Goal: Transaction & Acquisition: Book appointment/travel/reservation

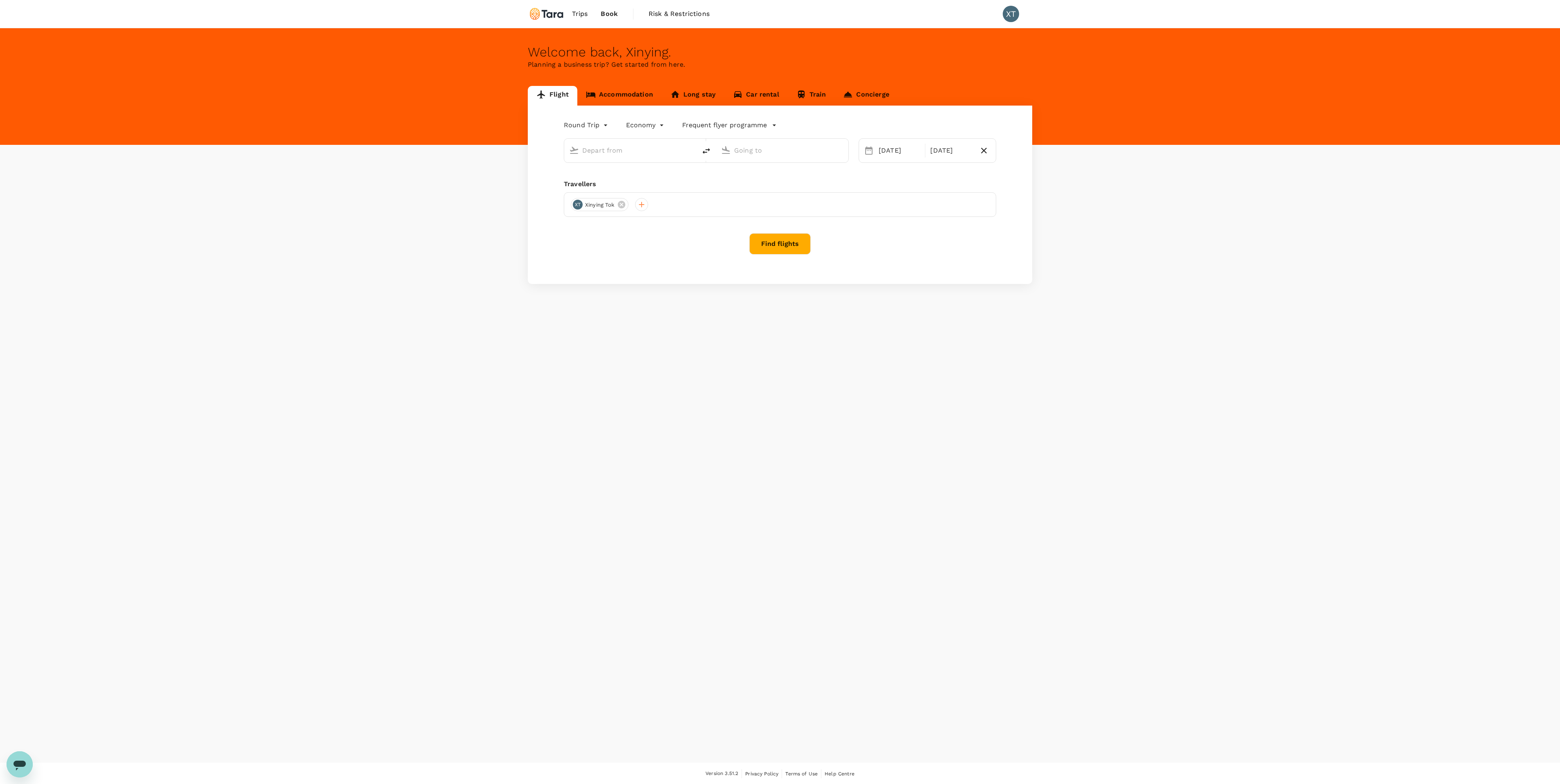
click at [636, 97] on link "Accommodation" at bounding box center [619, 96] width 84 height 19
click at [783, 205] on button "Find hotels" at bounding box center [780, 204] width 61 height 21
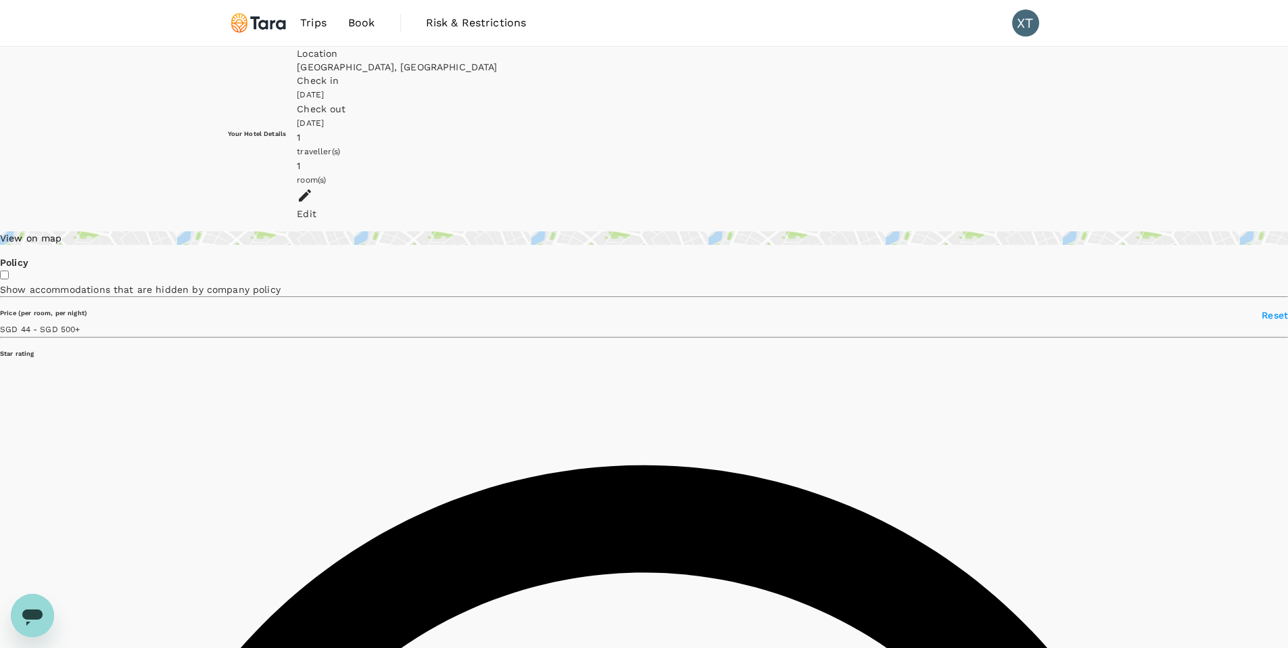
click at [339, 231] on div "View on map" at bounding box center [644, 238] width 1288 height 14
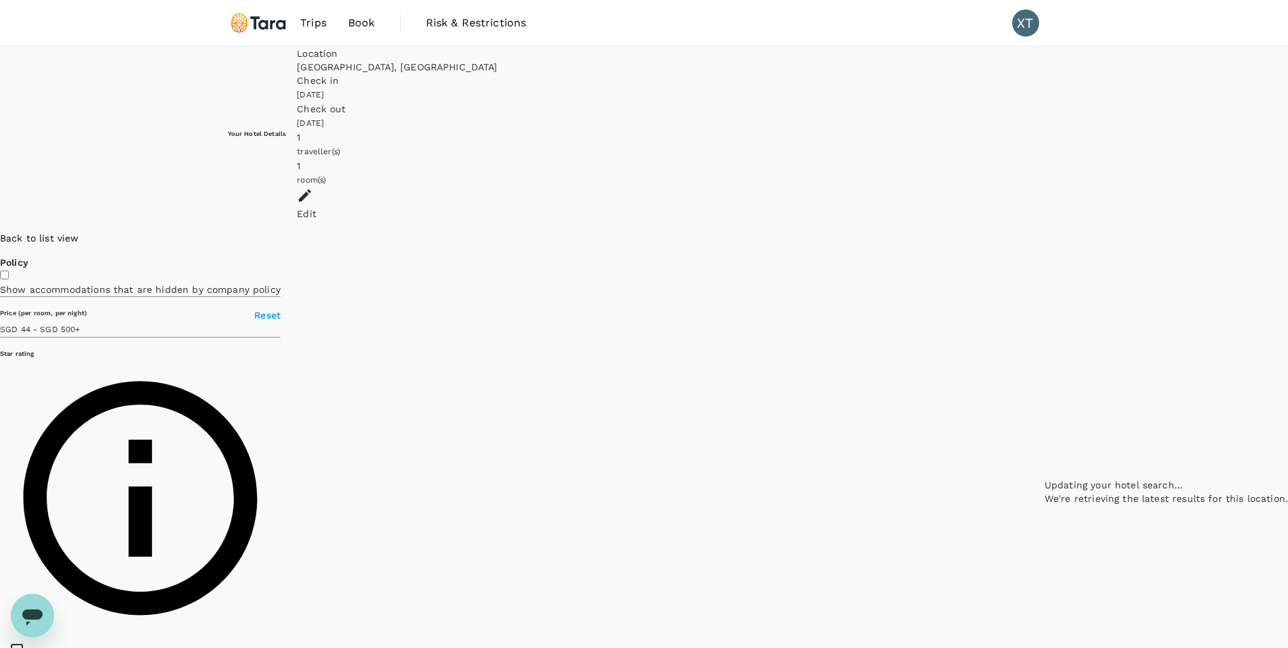
drag, startPoint x: 1021, startPoint y: 275, endPoint x: 913, endPoint y: 418, distance: 179.2
click at [1045, 231] on div at bounding box center [1166, 231] width 243 height 0
type input "499.78"
type input "29.78"
drag, startPoint x: 899, startPoint y: 243, endPoint x: 855, endPoint y: 342, distance: 108.9
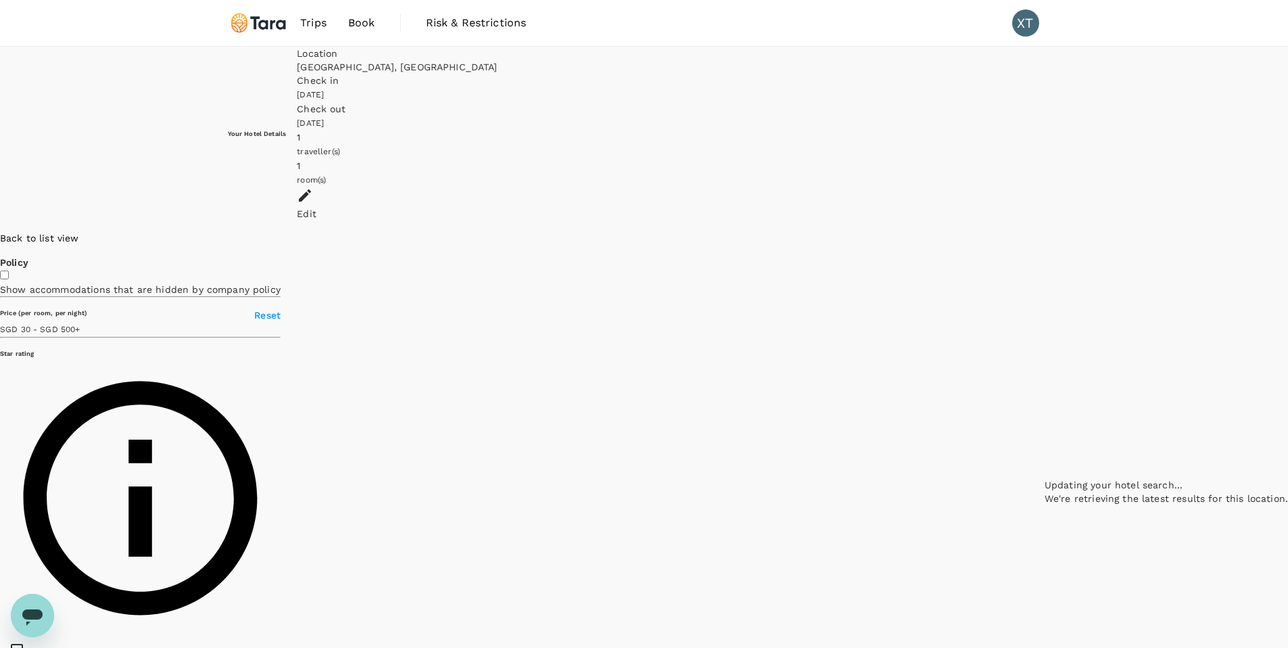
click at [1045, 231] on div at bounding box center [1166, 231] width 243 height 0
click at [1238, 202] on icon at bounding box center [1242, 196] width 9 height 14
click at [1213, 130] on icon at bounding box center [1217, 123] width 9 height 14
type input "499.88"
type input "27.88"
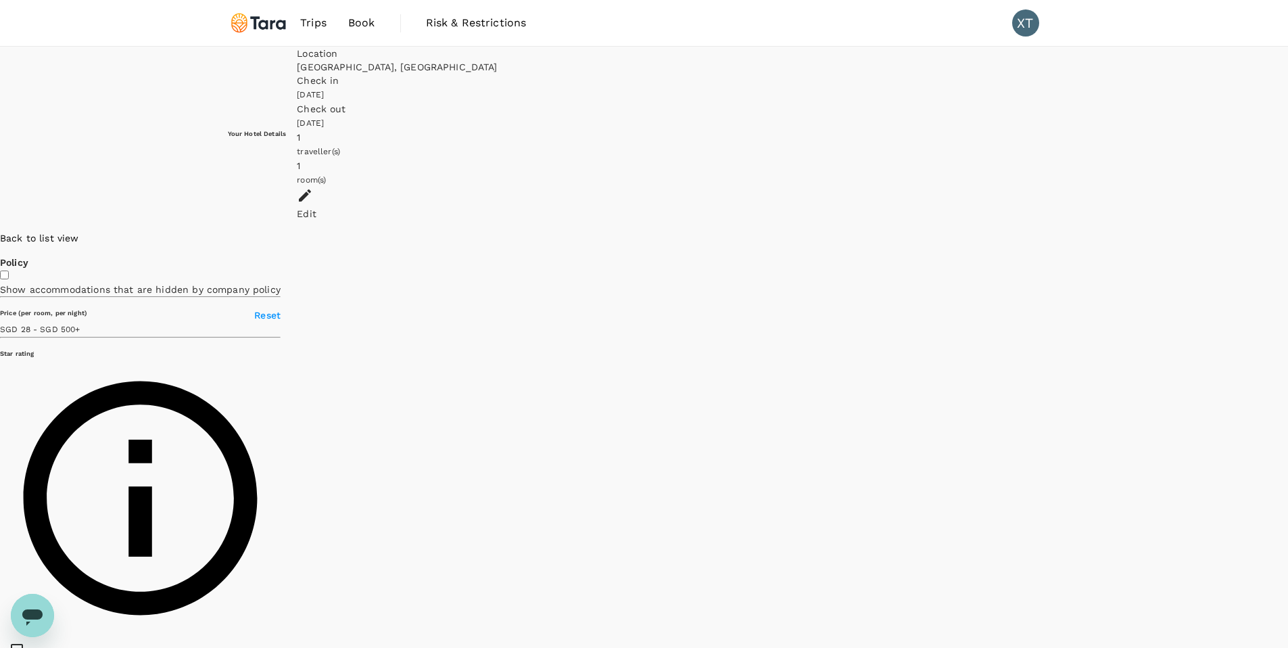
click at [220, 231] on div "Back to list view" at bounding box center [140, 238] width 281 height 14
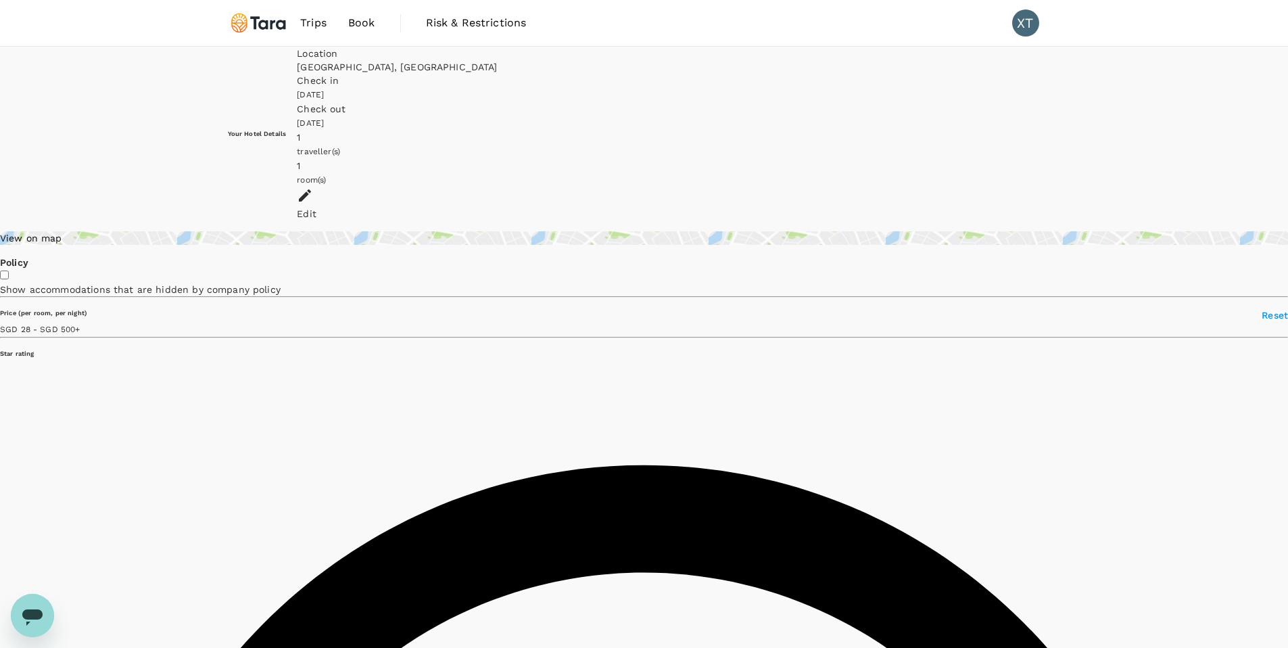
click at [296, 231] on div "View on map" at bounding box center [644, 238] width 1288 height 14
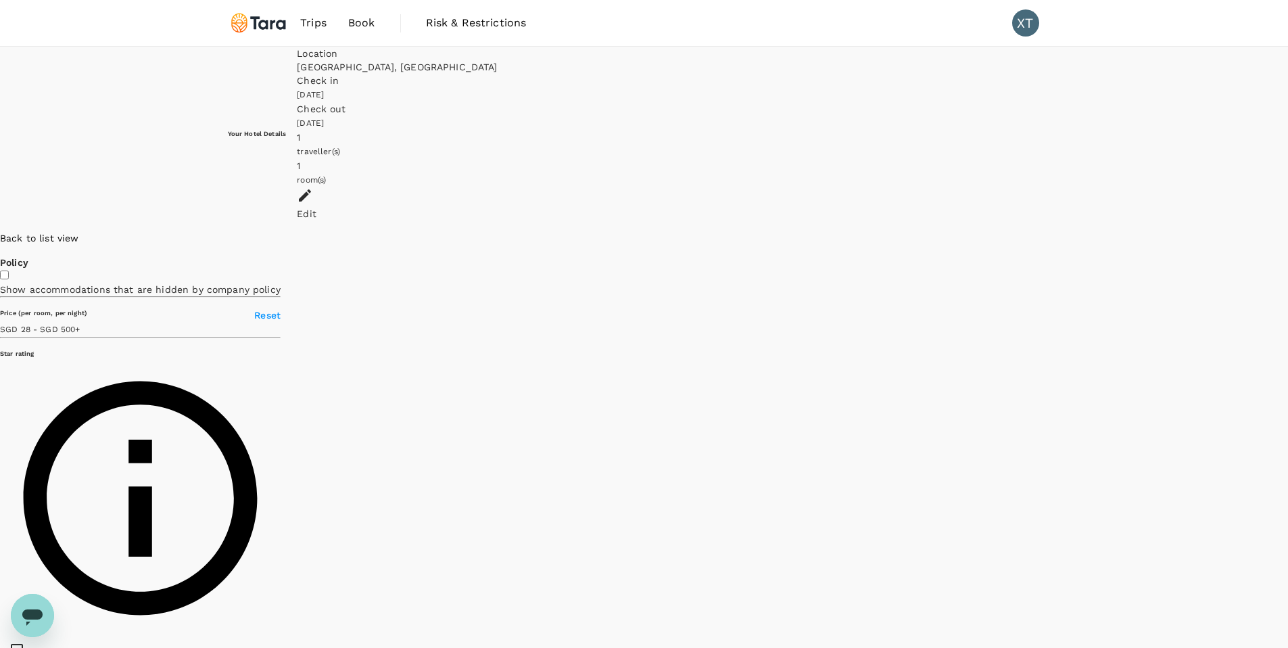
drag, startPoint x: 527, startPoint y: 344, endPoint x: 611, endPoint y: 155, distance: 206.8
click at [1288, 231] on div at bounding box center [1288, 231] width 0 height 0
click at [1147, 339] on icon at bounding box center [1151, 333] width 9 height 14
click at [1143, 170] on p "SGD 171.47" at bounding box center [1143, 162] width 0 height 18
drag, startPoint x: 959, startPoint y: 169, endPoint x: 974, endPoint y: 292, distance: 123.9
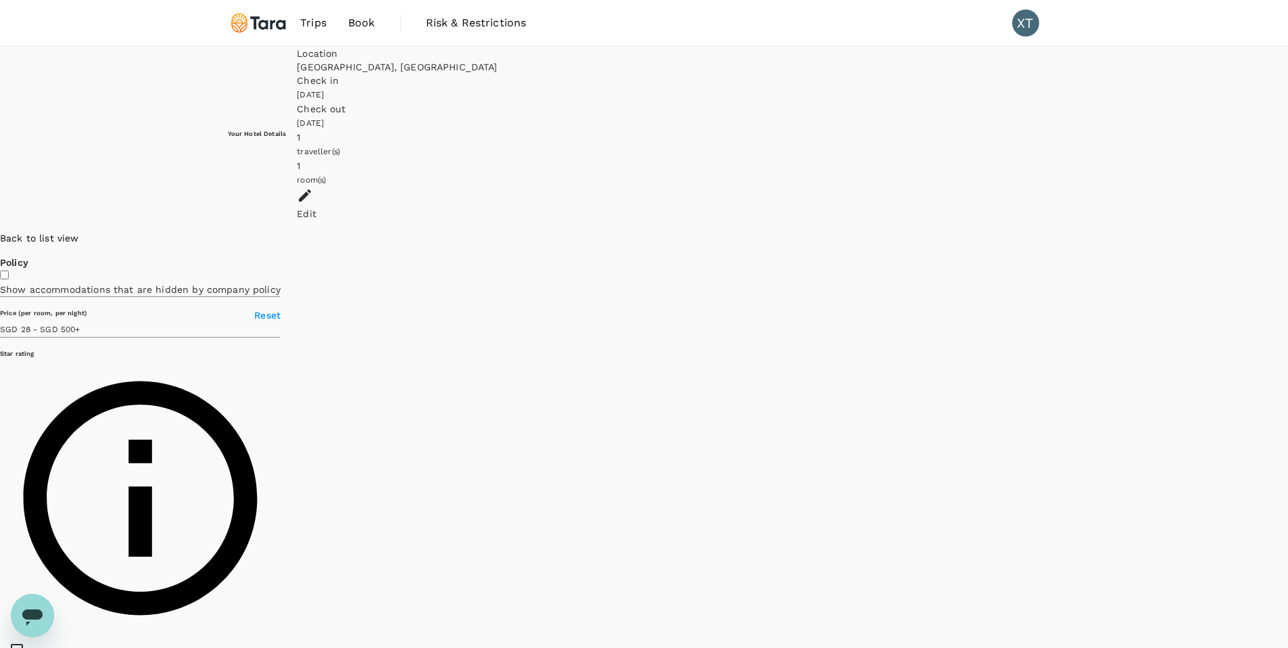
click at [1288, 231] on div at bounding box center [1288, 231] width 0 height 0
type input "499.88"
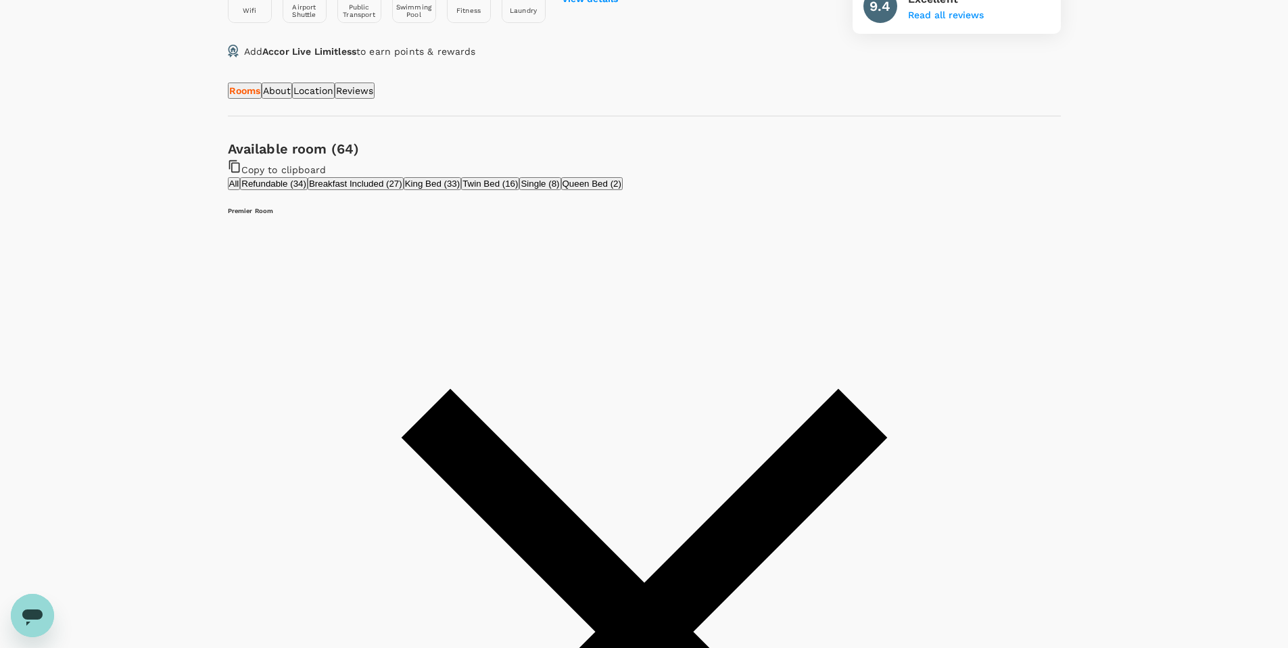
scroll to position [587, 0]
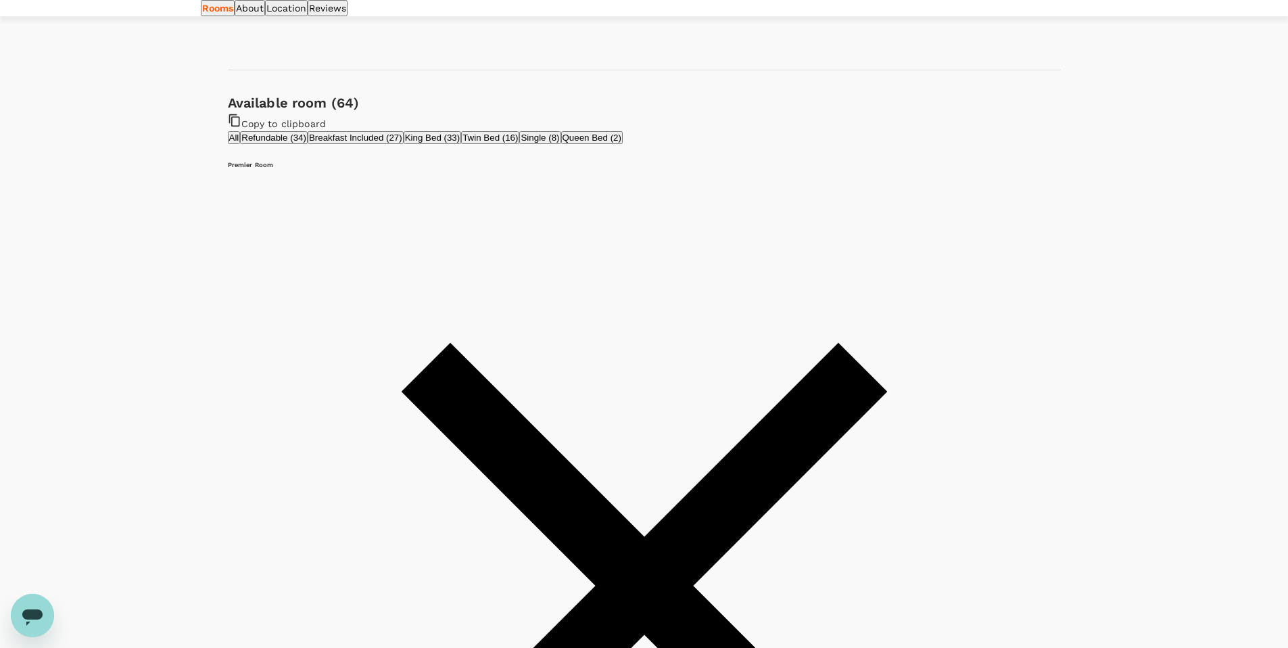
scroll to position [559, 0]
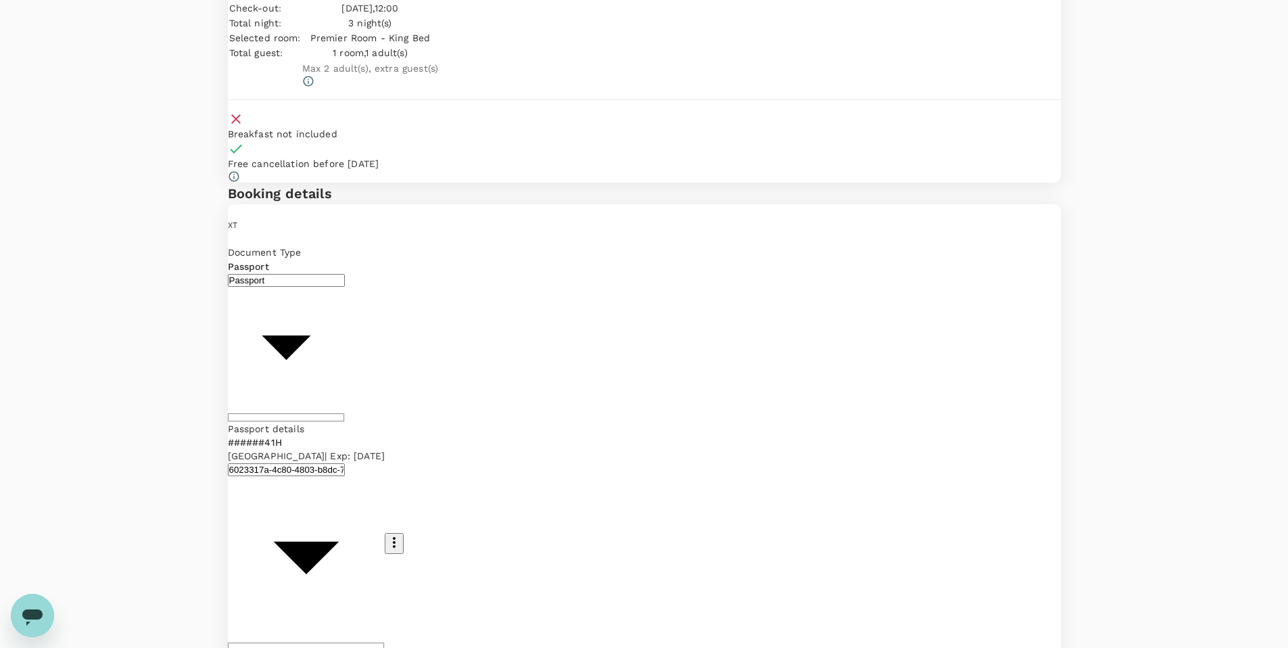
scroll to position [87, 0]
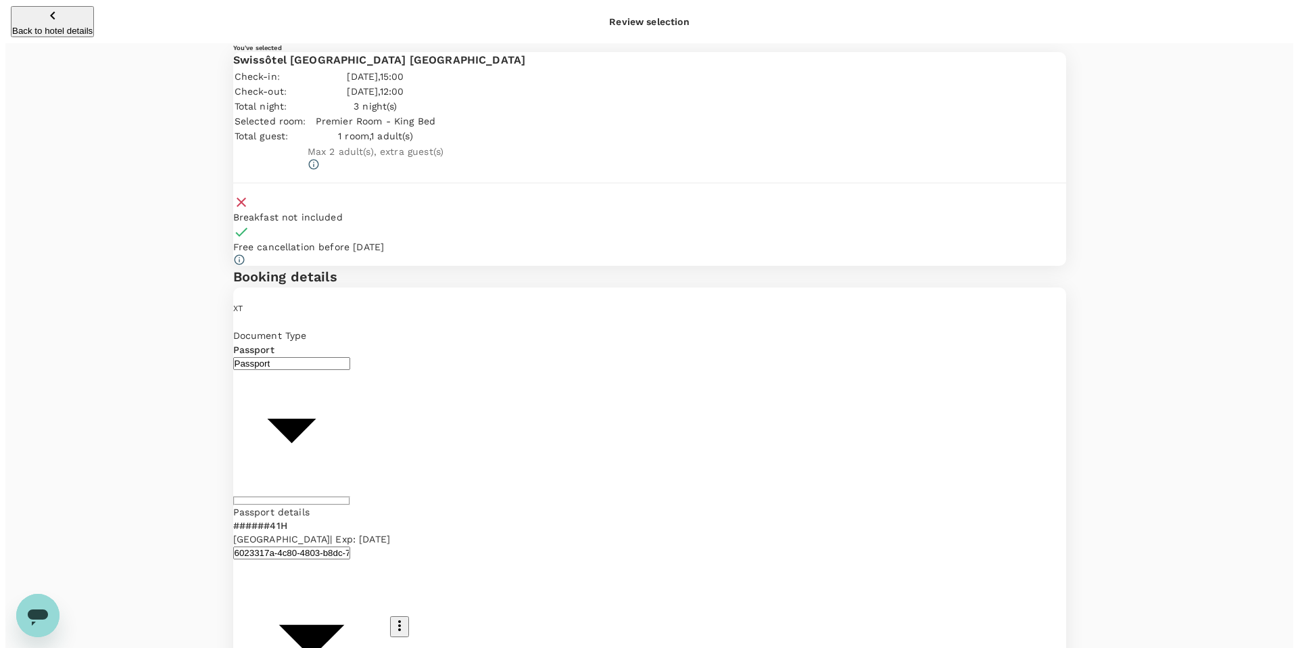
scroll to position [3, 0]
type input "9b978822-4779-4897-880a-17c8504d3706"
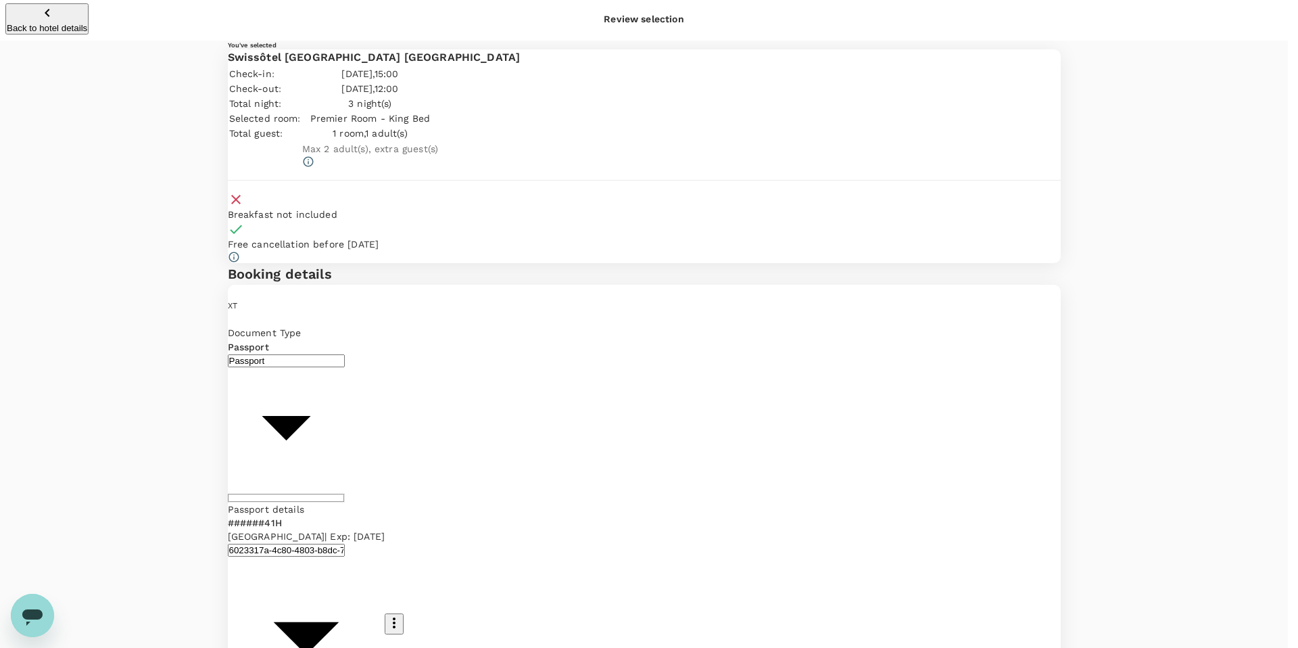
type textarea "This is the hotel stay post EFC China Week to meet other organizations"
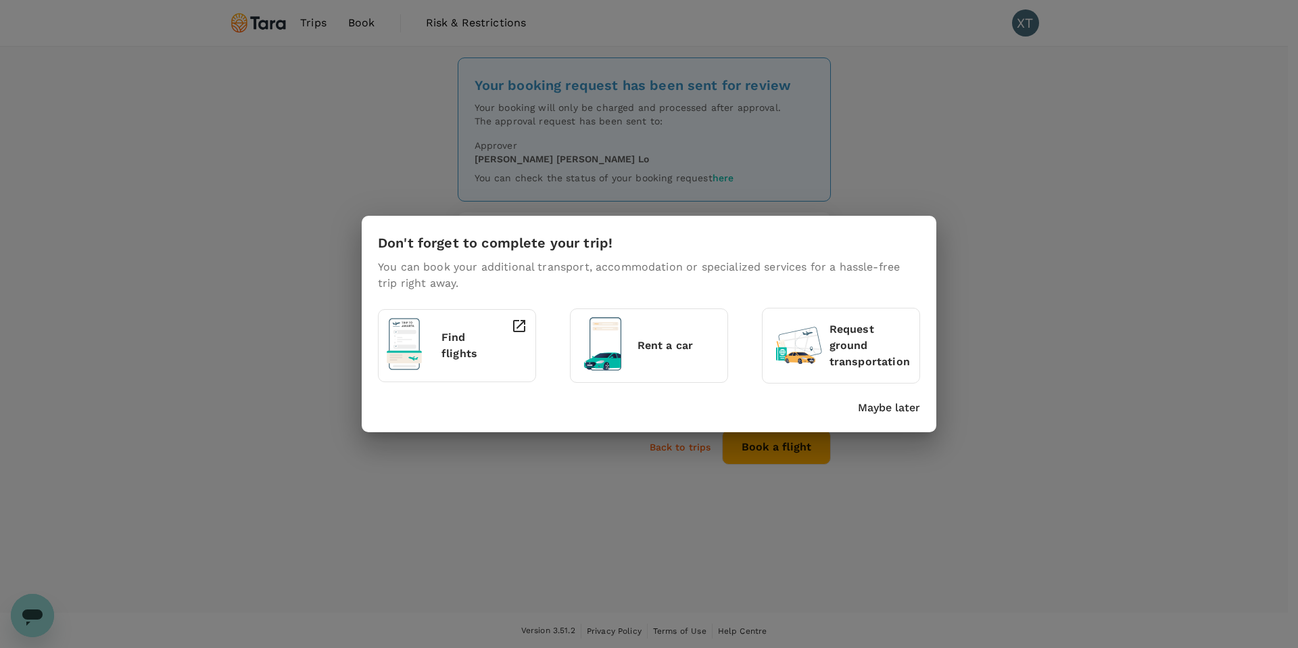
click at [881, 414] on p "Maybe later" at bounding box center [889, 408] width 62 height 16
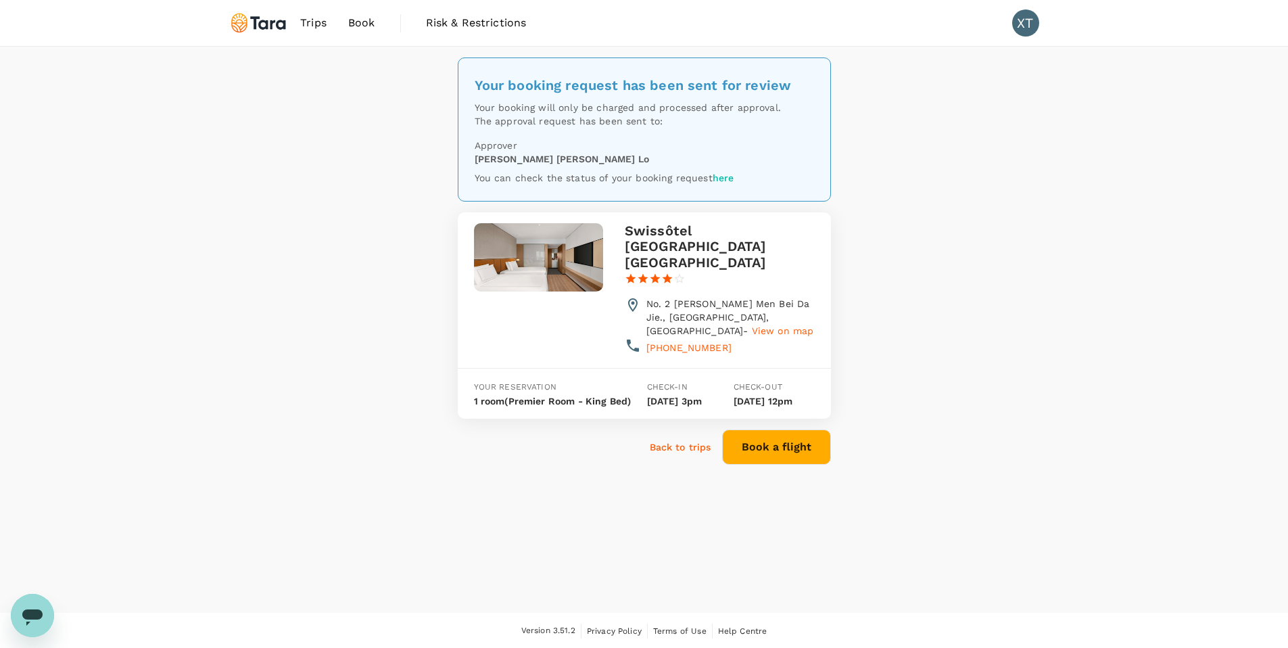
click at [686, 446] on p "Back to trips" at bounding box center [681, 447] width 62 height 14
